Goal: Task Accomplishment & Management: Manage account settings

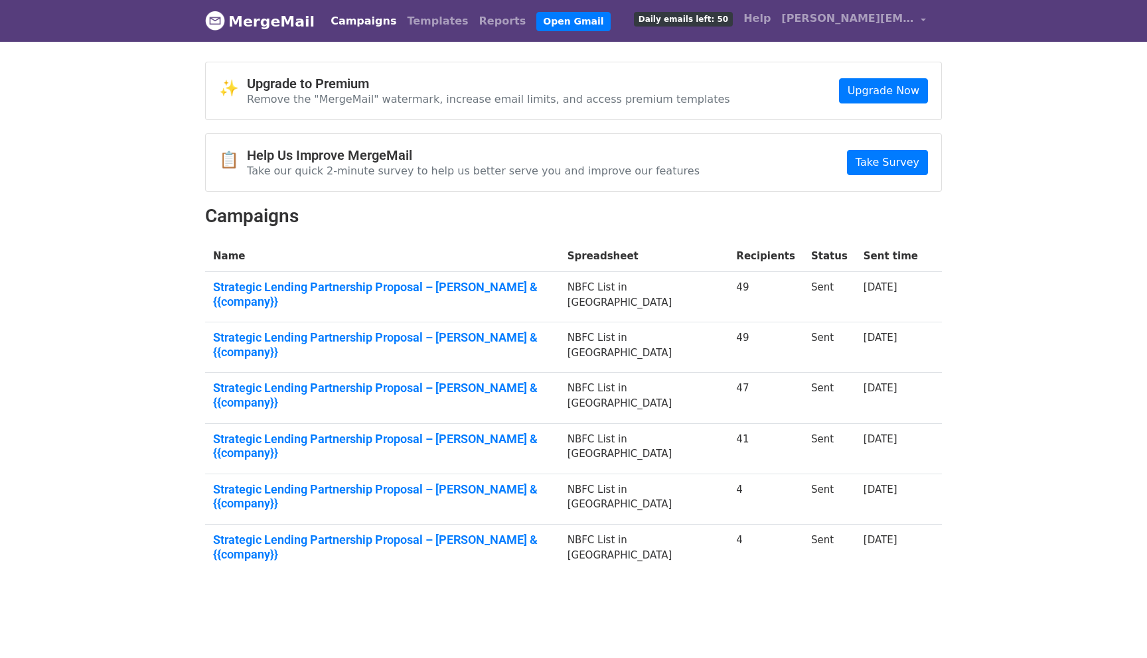
click at [284, 21] on link "MergeMail" at bounding box center [260, 21] width 110 height 28
click at [331, 24] on link "Campaigns" at bounding box center [363, 21] width 76 height 27
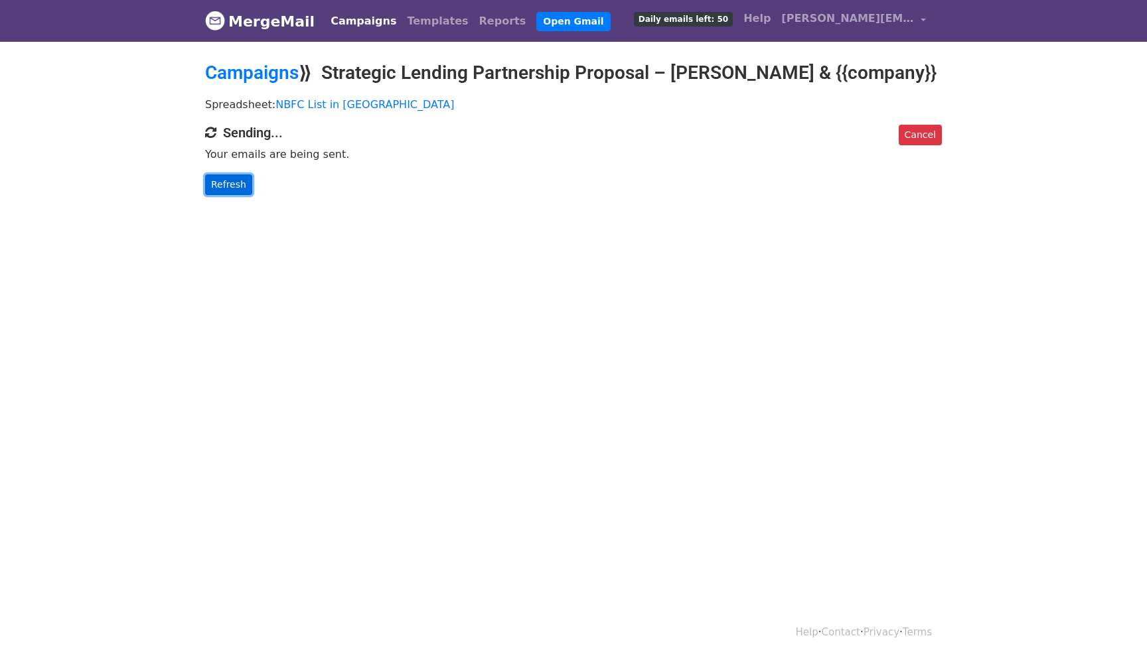
click at [229, 183] on link "Refresh" at bounding box center [228, 185] width 47 height 21
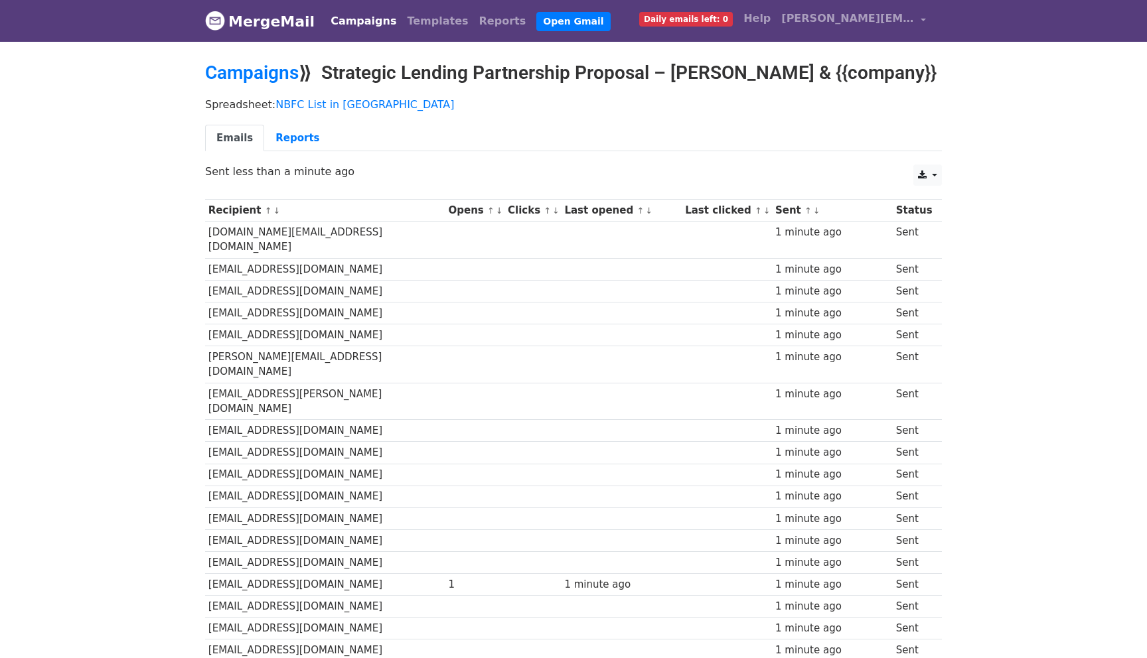
click at [277, 151] on div "Emails Reports" at bounding box center [573, 142] width 757 height 34
click at [294, 141] on link "Reports" at bounding box center [297, 138] width 66 height 27
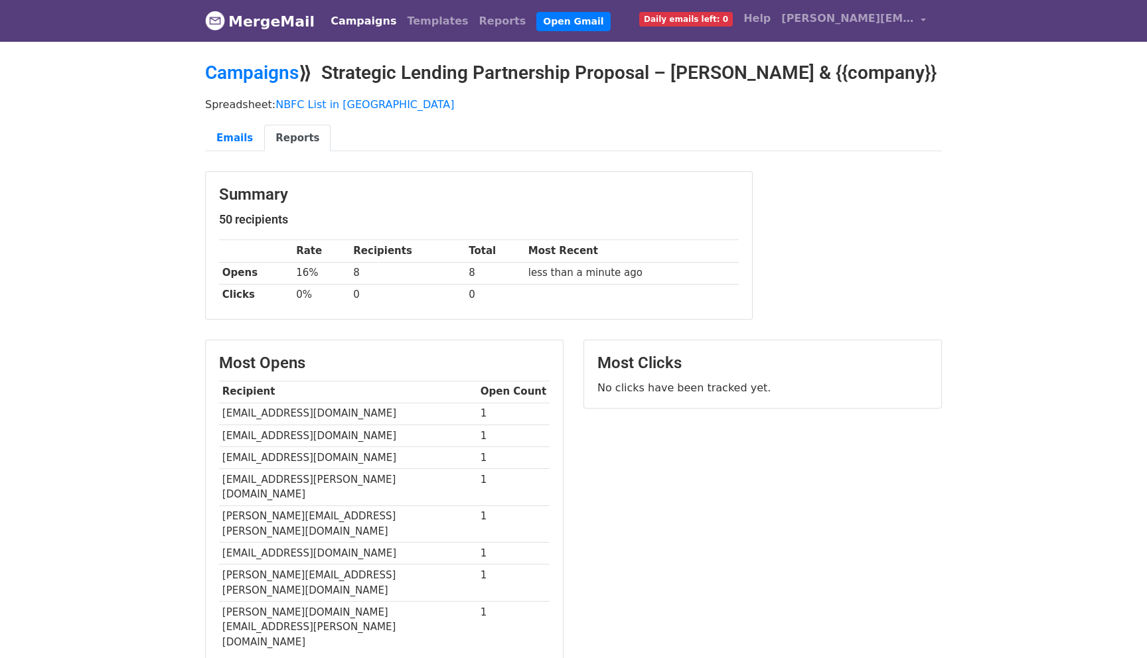
click at [378, 5] on div "Campaigns Templates Reports Open Gmail Daily emails left: 0 Help nidhi.aggarwal…" at bounding box center [625, 20] width 613 height 31
click at [362, 10] on link "Campaigns" at bounding box center [363, 21] width 76 height 27
click at [361, 15] on link "Campaigns" at bounding box center [363, 21] width 76 height 27
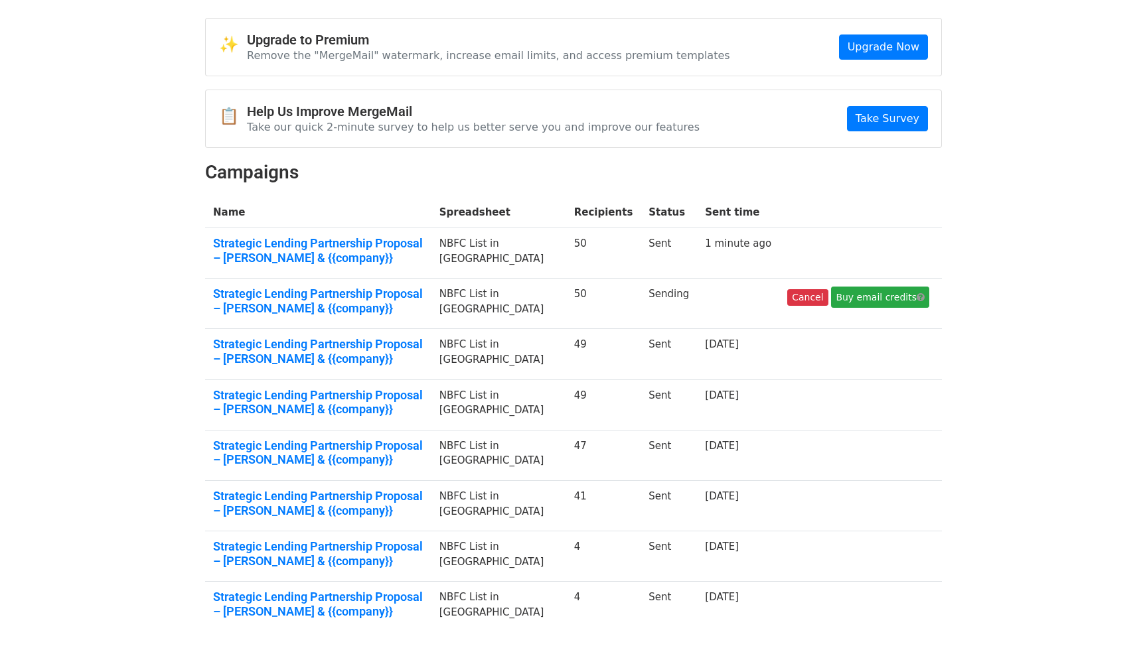
scroll to position [40, 0]
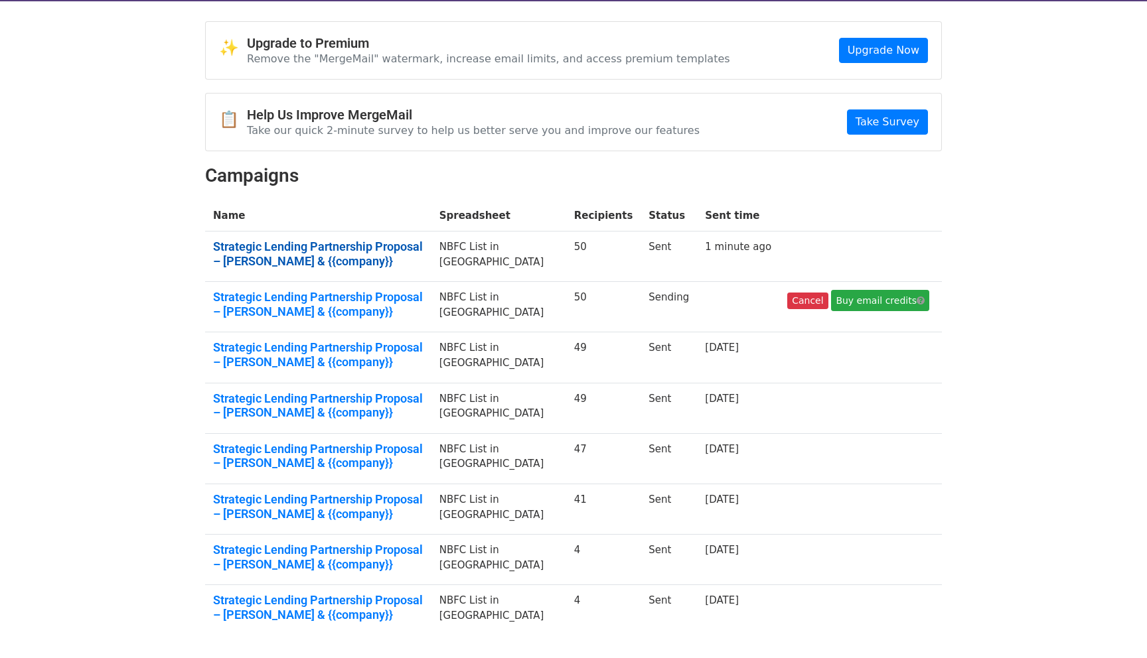
click at [348, 250] on link "Strategic Lending Partnership Proposal – [PERSON_NAME] & {{company}}" at bounding box center [318, 254] width 210 height 29
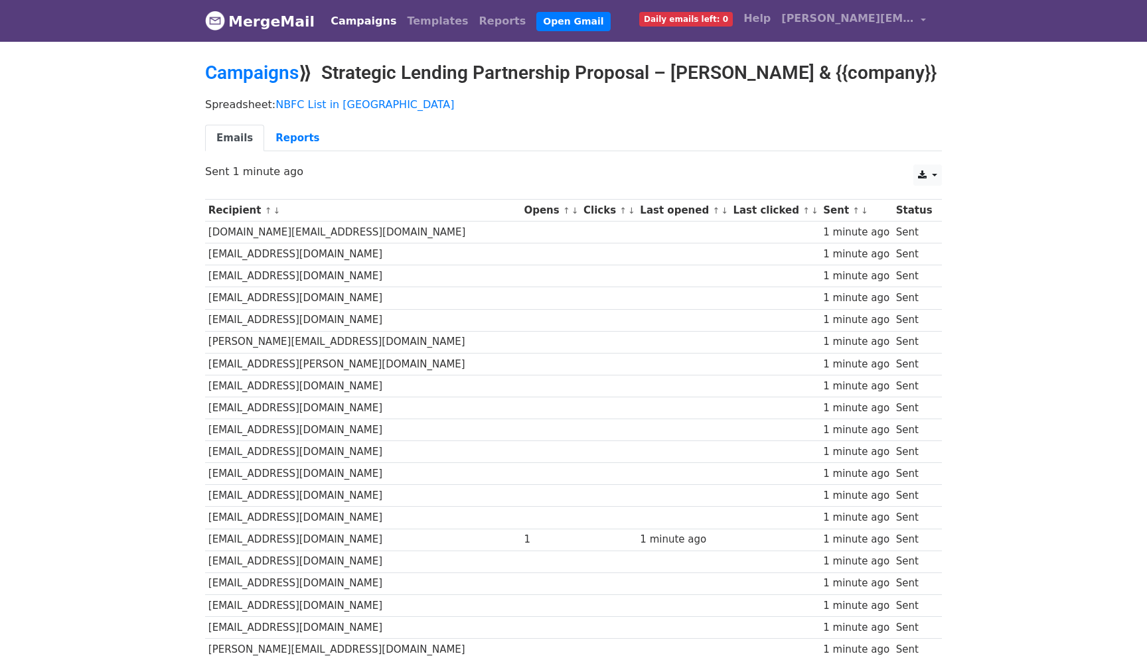
click at [364, 22] on link "Campaigns" at bounding box center [363, 21] width 76 height 27
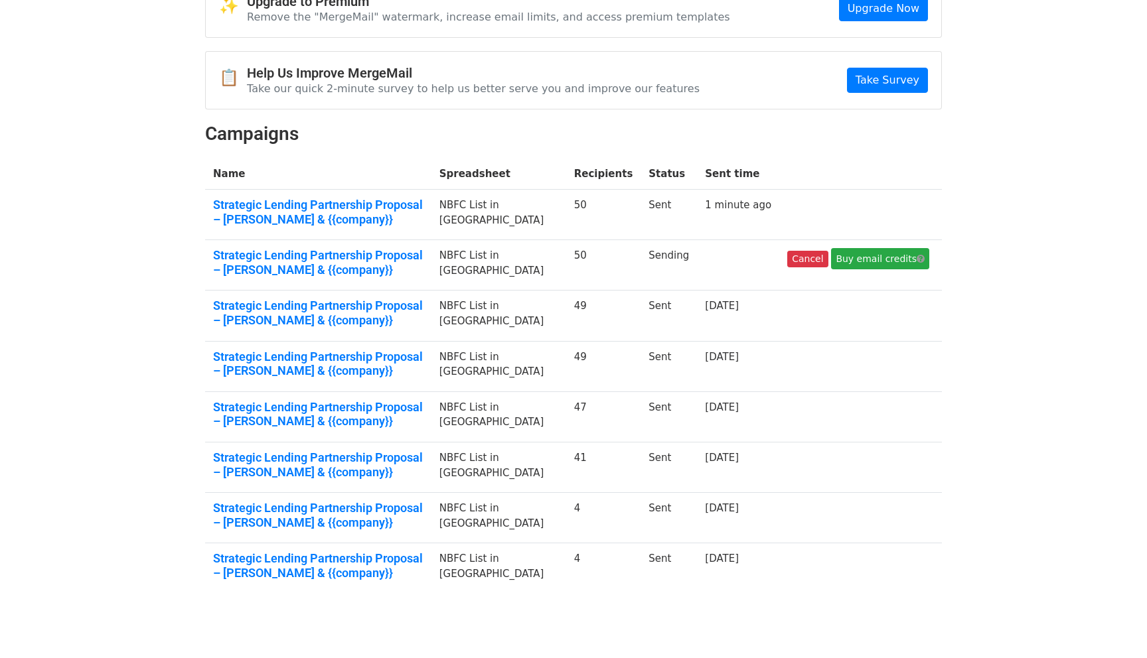
scroll to position [102, 0]
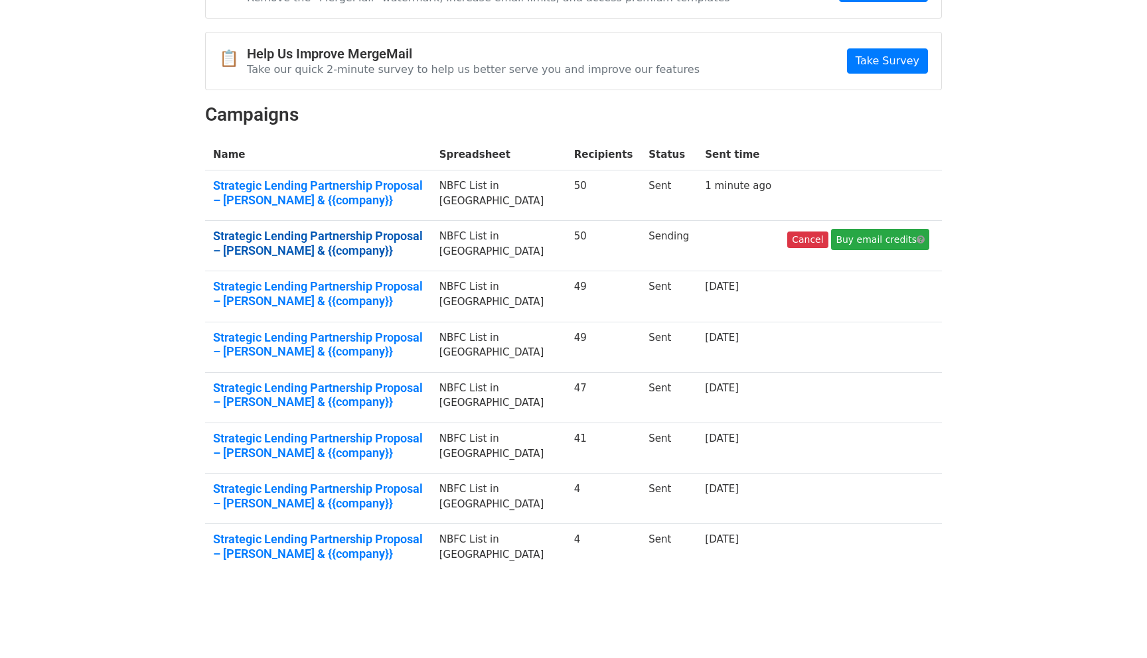
click at [326, 236] on link "Strategic Lending Partnership Proposal – Dpanda & {{company}}" at bounding box center [318, 243] width 210 height 29
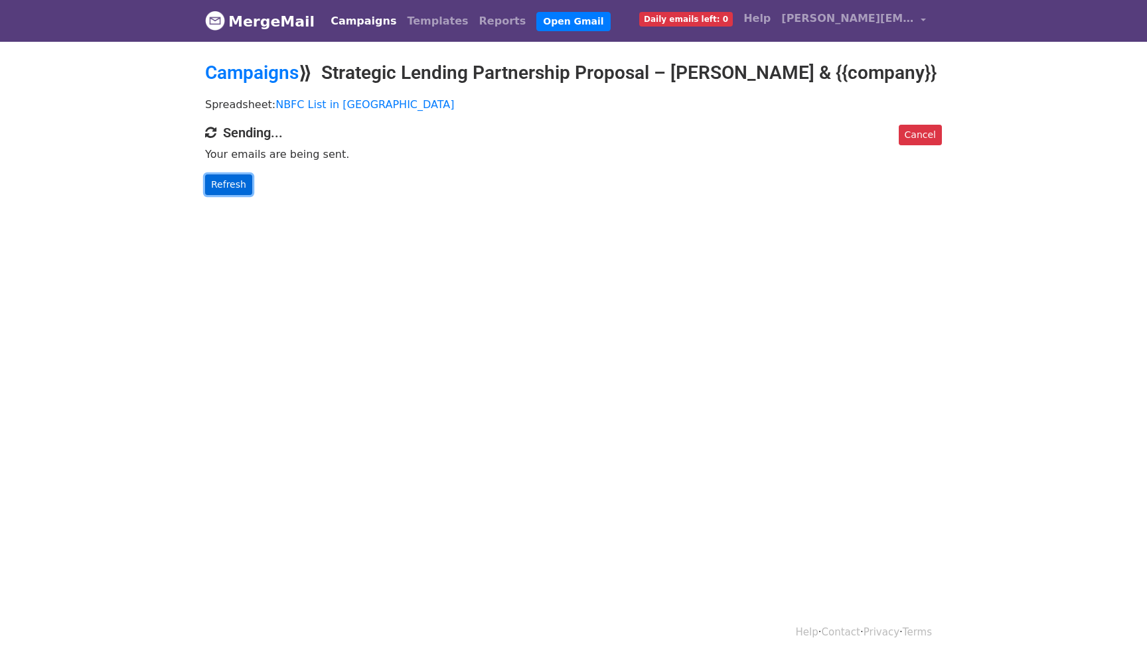
click at [232, 192] on link "Refresh" at bounding box center [228, 185] width 47 height 21
click at [360, 17] on link "Campaigns" at bounding box center [363, 21] width 76 height 27
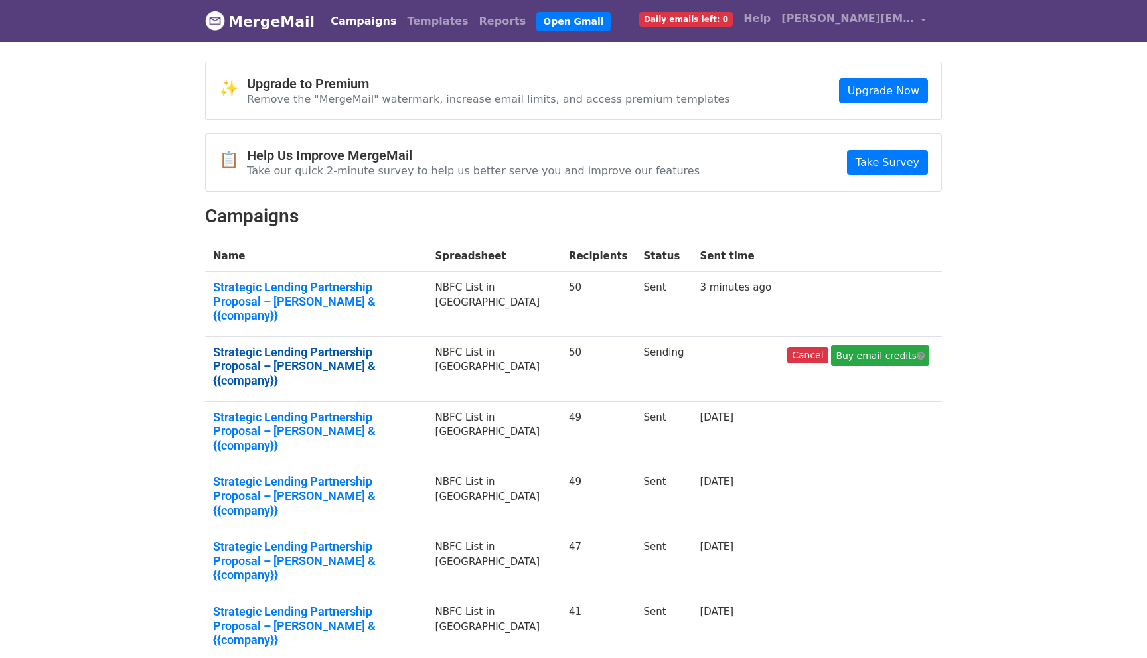
click at [419, 345] on link "Strategic Lending Partnership Proposal – Dpanda & {{company}}" at bounding box center [316, 366] width 206 height 43
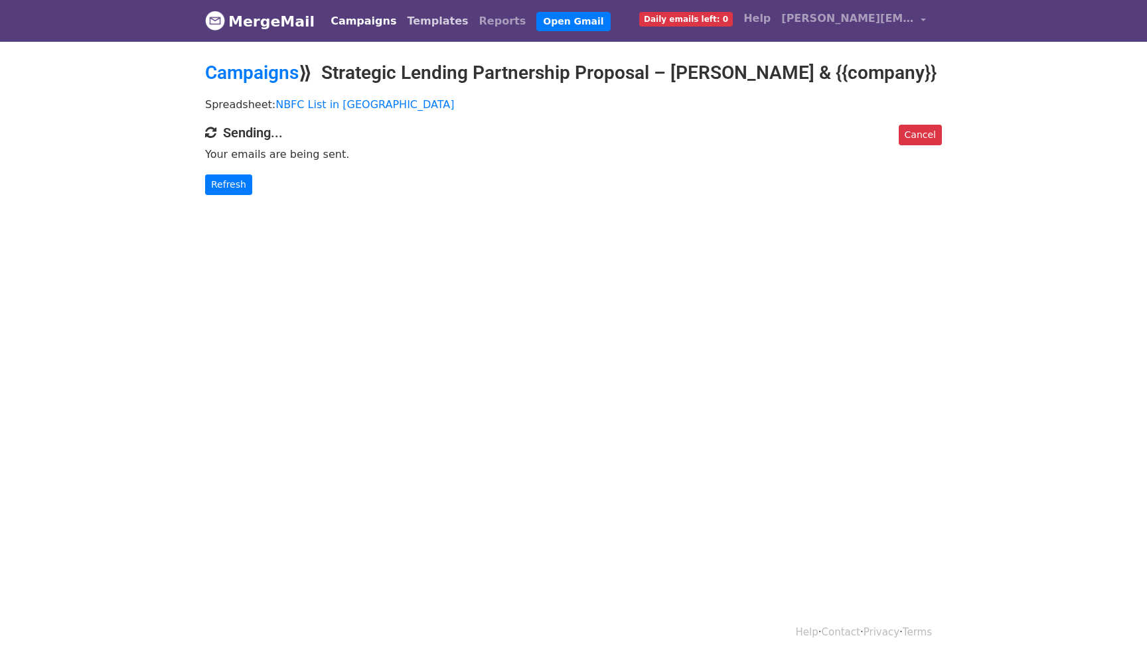
click at [429, 27] on link "Templates" at bounding box center [438, 21] width 72 height 27
click at [479, 27] on link "Reports" at bounding box center [503, 21] width 58 height 27
click at [480, 22] on link "Reports" at bounding box center [503, 21] width 58 height 27
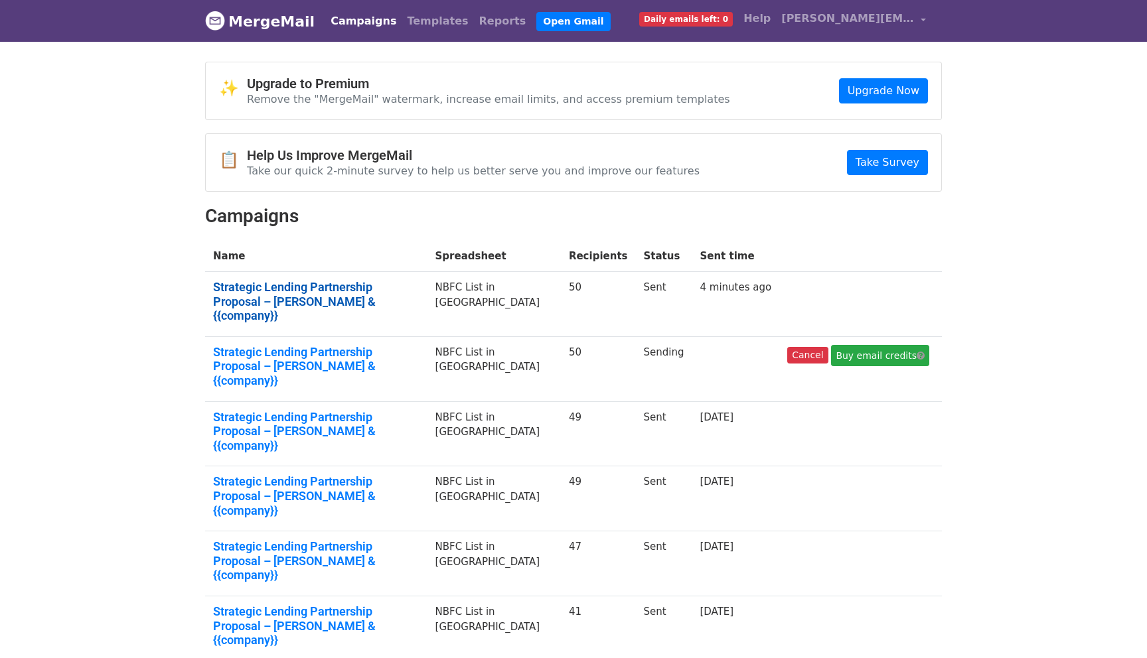
click at [363, 303] on link "Strategic Lending Partnership Proposal – Dpanda & {{company}}" at bounding box center [316, 301] width 206 height 43
click at [611, 337] on td "50" at bounding box center [598, 369] width 75 height 65
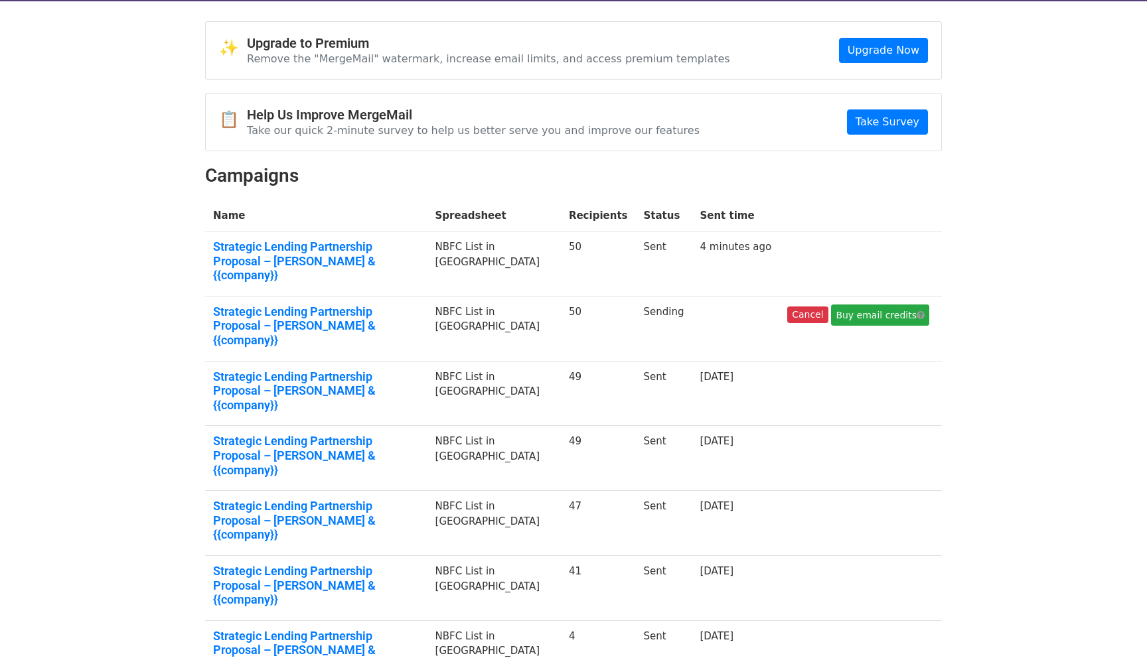
scroll to position [42, 0]
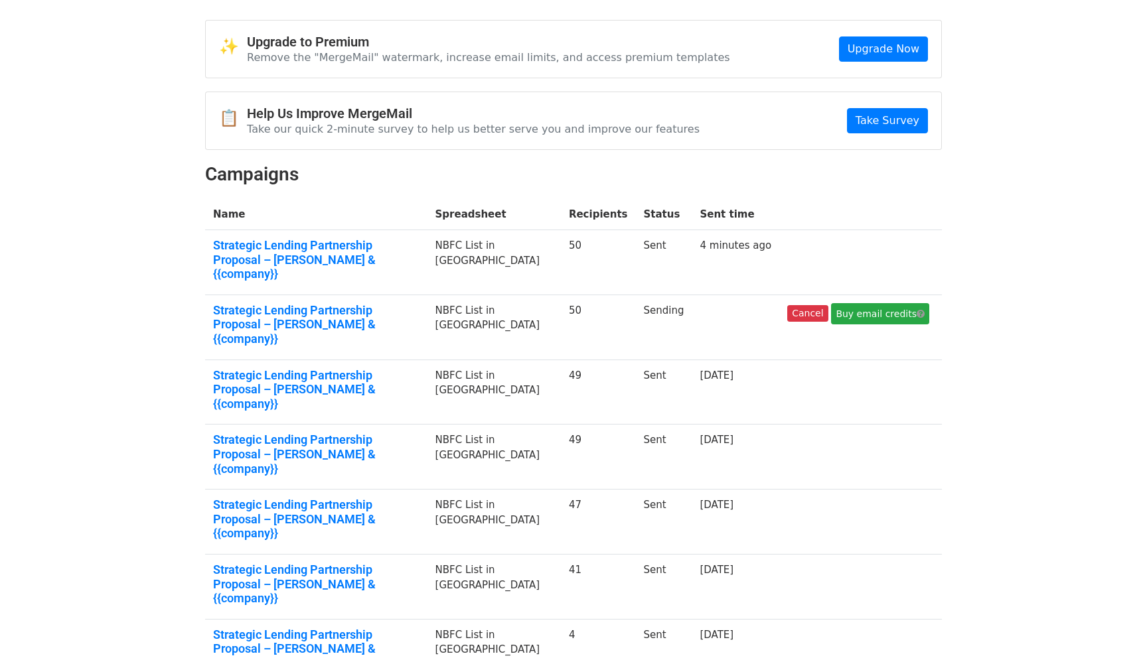
click at [729, 295] on td at bounding box center [736, 327] width 88 height 65
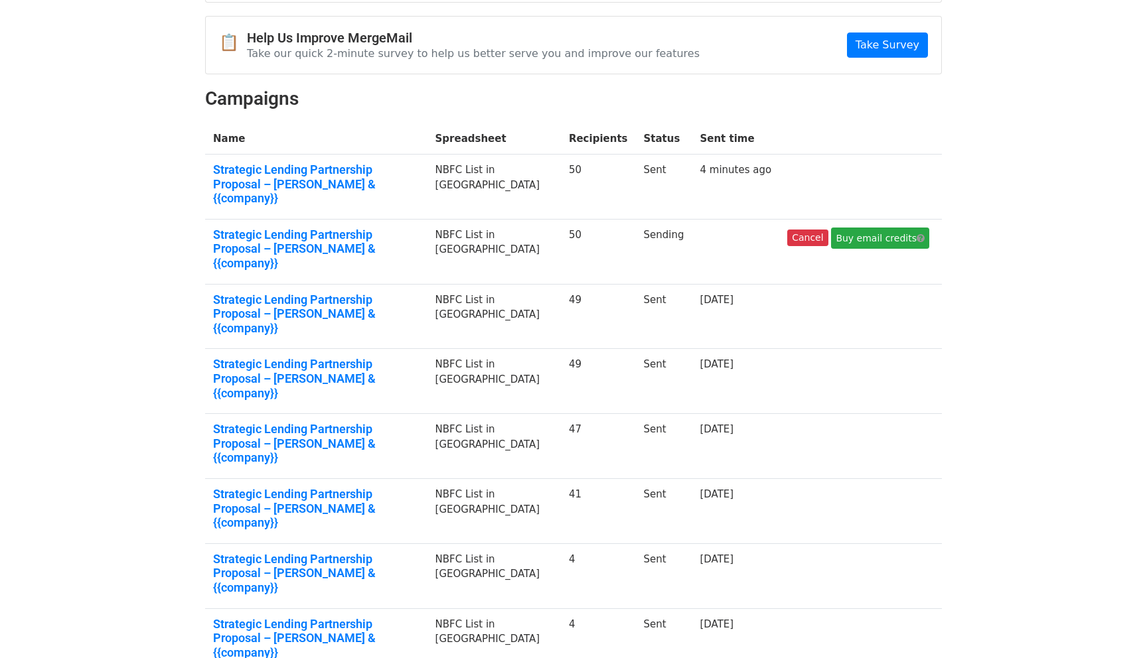
scroll to position [135, 0]
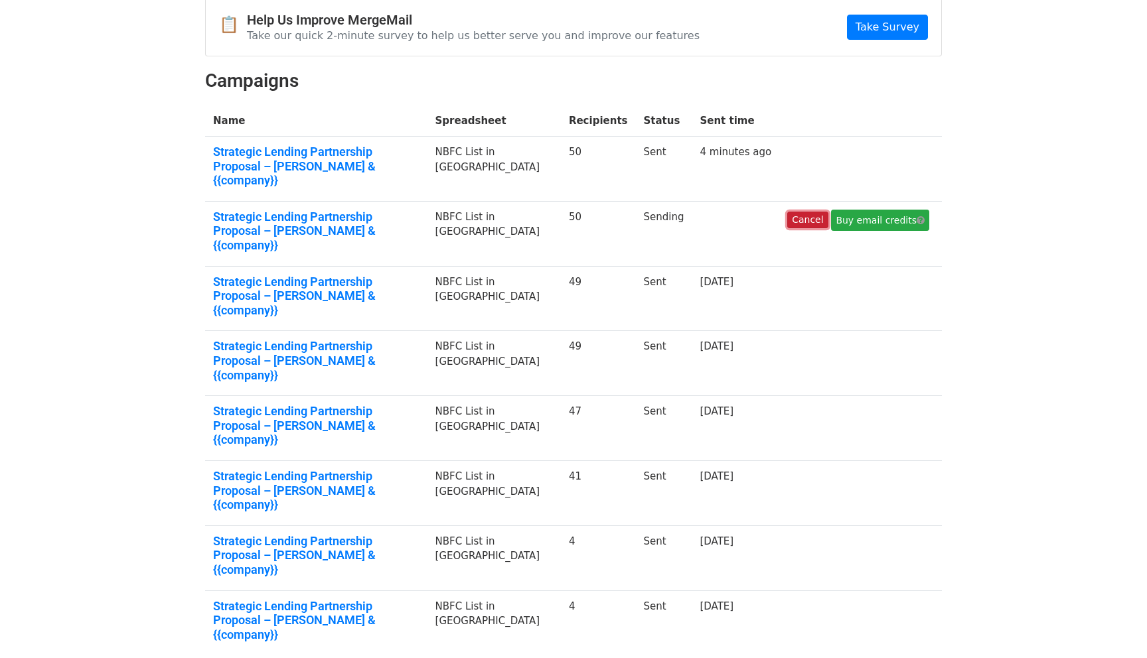
click at [809, 212] on link "Cancel" at bounding box center [807, 220] width 40 height 17
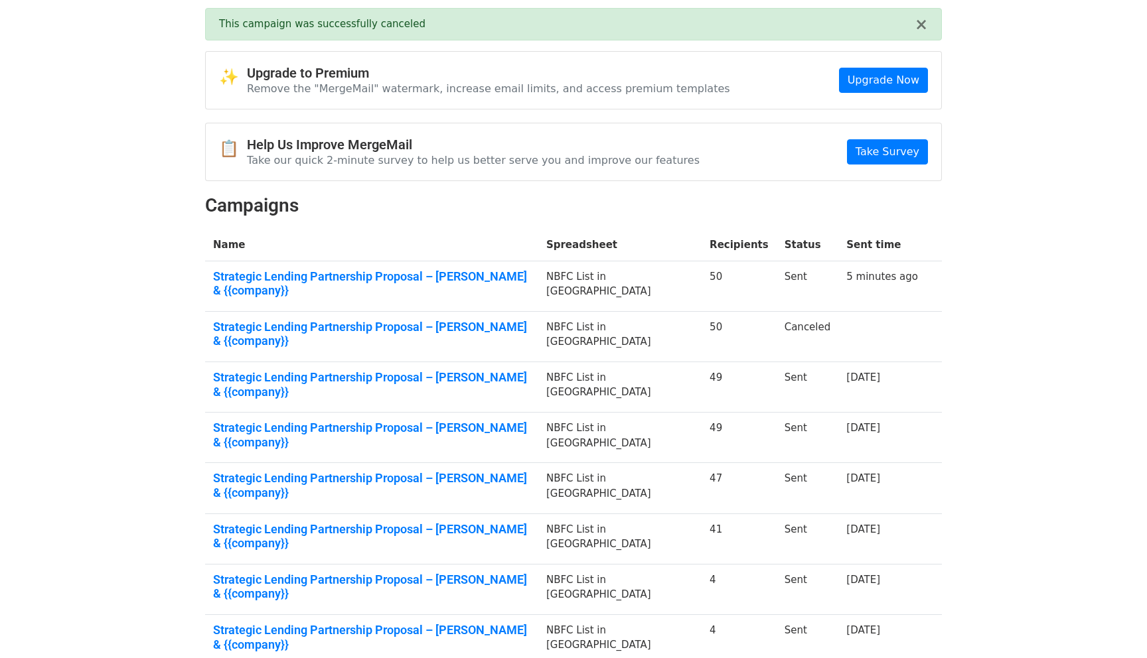
scroll to position [64, 0]
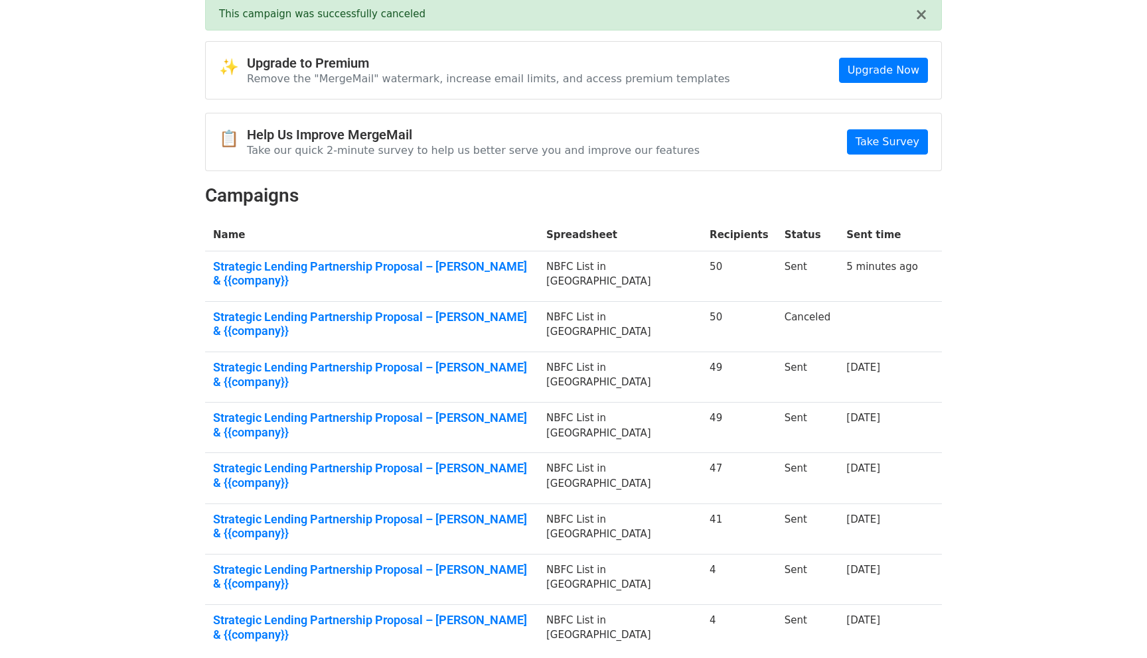
drag, startPoint x: 791, startPoint y: 309, endPoint x: 817, endPoint y: 308, distance: 25.9
click at [796, 309] on td "Canceled" at bounding box center [808, 326] width 62 height 50
click at [452, 310] on link "Strategic Lending Partnership Proposal – Dpanda & {{company}}" at bounding box center [371, 324] width 317 height 29
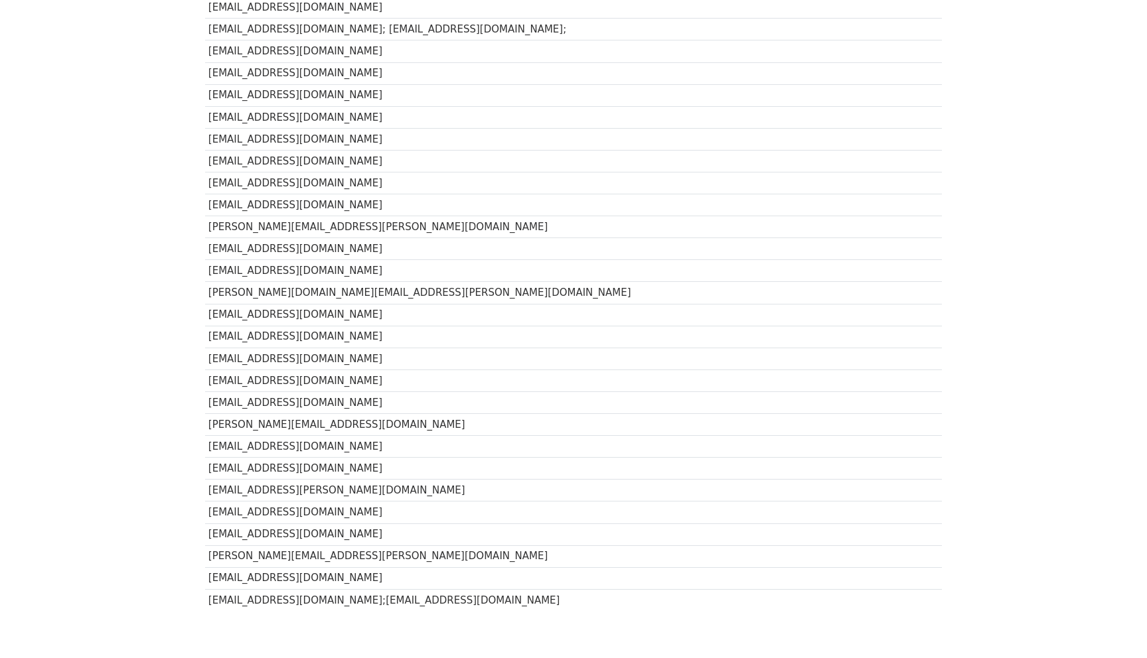
scroll to position [752, 0]
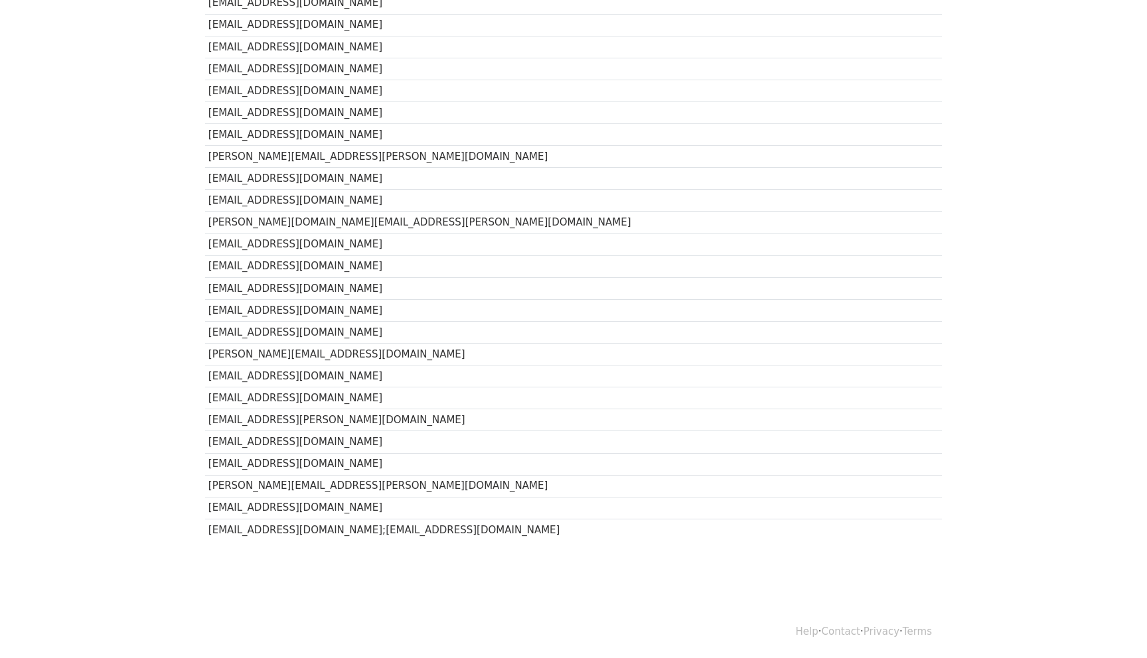
click at [208, 508] on td "[EMAIL_ADDRESS][DOMAIN_NAME]" at bounding box center [434, 508] width 459 height 22
drag, startPoint x: 206, startPoint y: 530, endPoint x: 439, endPoint y: 540, distance: 233.8
click at [439, 540] on td "[EMAIL_ADDRESS][DOMAIN_NAME];[EMAIL_ADDRESS][DOMAIN_NAME]" at bounding box center [434, 530] width 459 height 22
copy td "[EMAIL_ADDRESS][DOMAIN_NAME];[EMAIL_ADDRESS][DOMAIN_NAME]"
